Goal: Transaction & Acquisition: Book appointment/travel/reservation

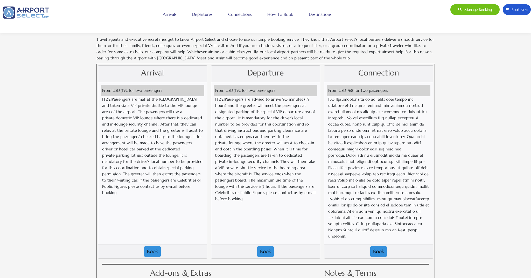
scroll to position [510, 0]
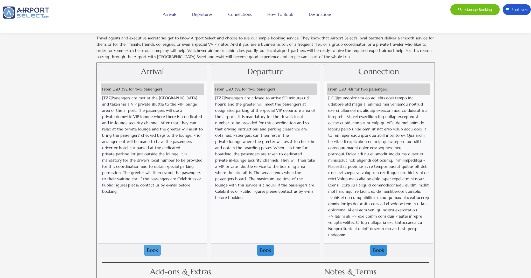
click at [148, 245] on button "Book" at bounding box center [152, 250] width 17 height 11
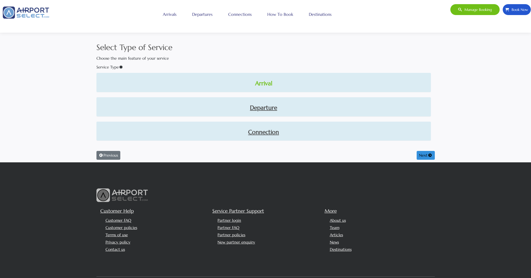
click at [269, 82] on link "Arrival" at bounding box center [264, 83] width 326 height 9
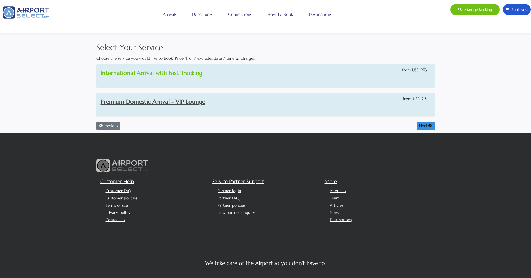
click at [160, 74] on link "International Arrival with Fast Tracking" at bounding box center [152, 72] width 102 height 7
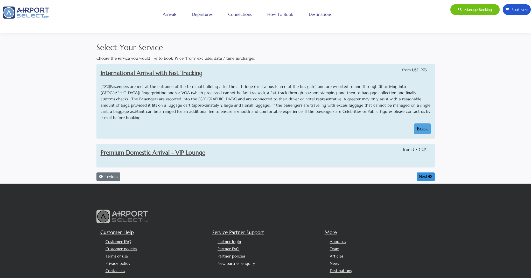
click at [419, 123] on button "Book" at bounding box center [422, 128] width 17 height 11
select select "1"
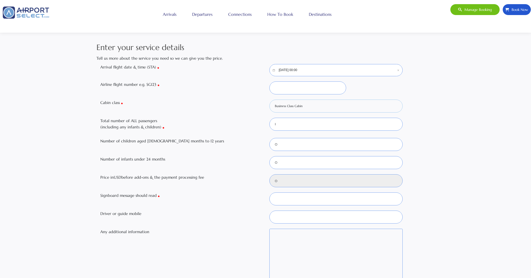
click at [287, 107] on select "Business Class Cabin Economy Class Cabin First Class Cabin Mix of Cabins Premiu…" at bounding box center [335, 106] width 133 height 13
select select "W"
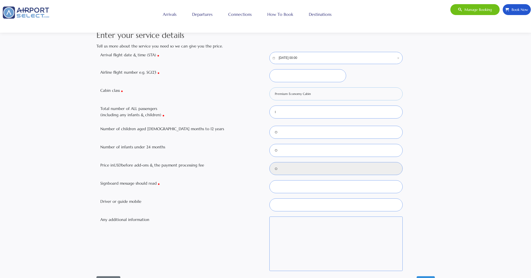
scroll to position [12, 0]
click at [297, 109] on select "0 1 2 3 4 5 6" at bounding box center [335, 111] width 133 height 13
select select "4"
type input "999"
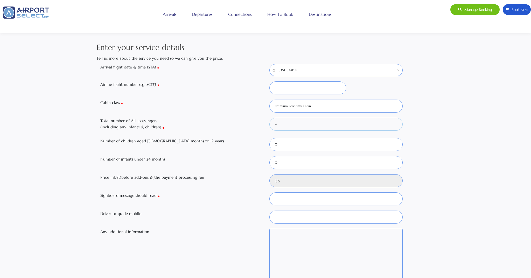
scroll to position [0, 0]
click at [168, 16] on link "Arrivals" at bounding box center [170, 14] width 16 height 13
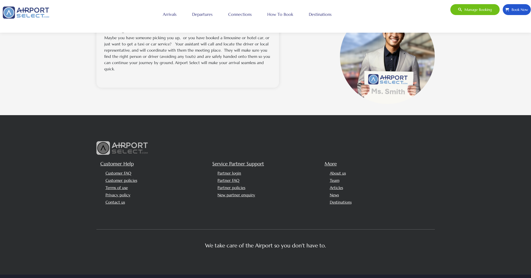
scroll to position [486, 0]
click at [514, 8] on span "Book Now" at bounding box center [518, 9] width 19 height 11
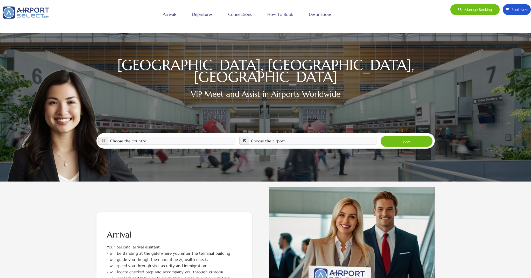
scroll to position [77, 0]
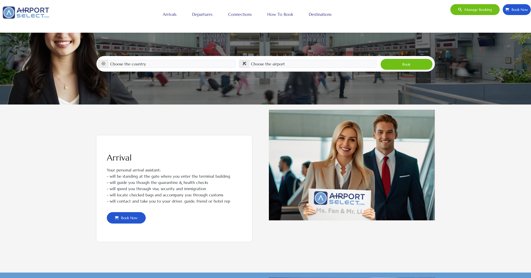
click at [122, 219] on span "Book Now" at bounding box center [128, 217] width 19 height 11
click at [144, 60] on select "Choose the country Albania Austria Bosnia and Herzegovina Canada China Croatia …" at bounding box center [172, 64] width 128 height 8
